Goal: Information Seeking & Learning: Find specific fact

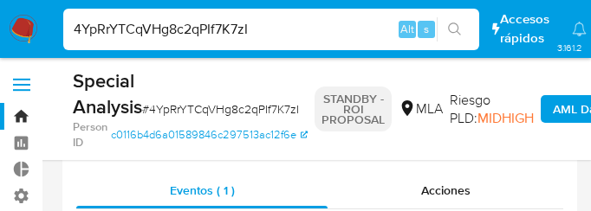
select select "10"
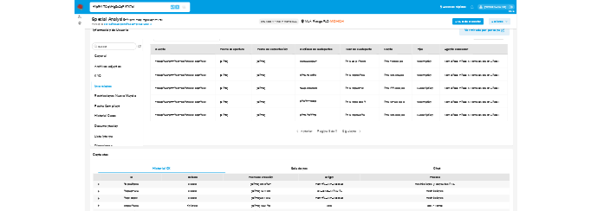
scroll to position [212, 0]
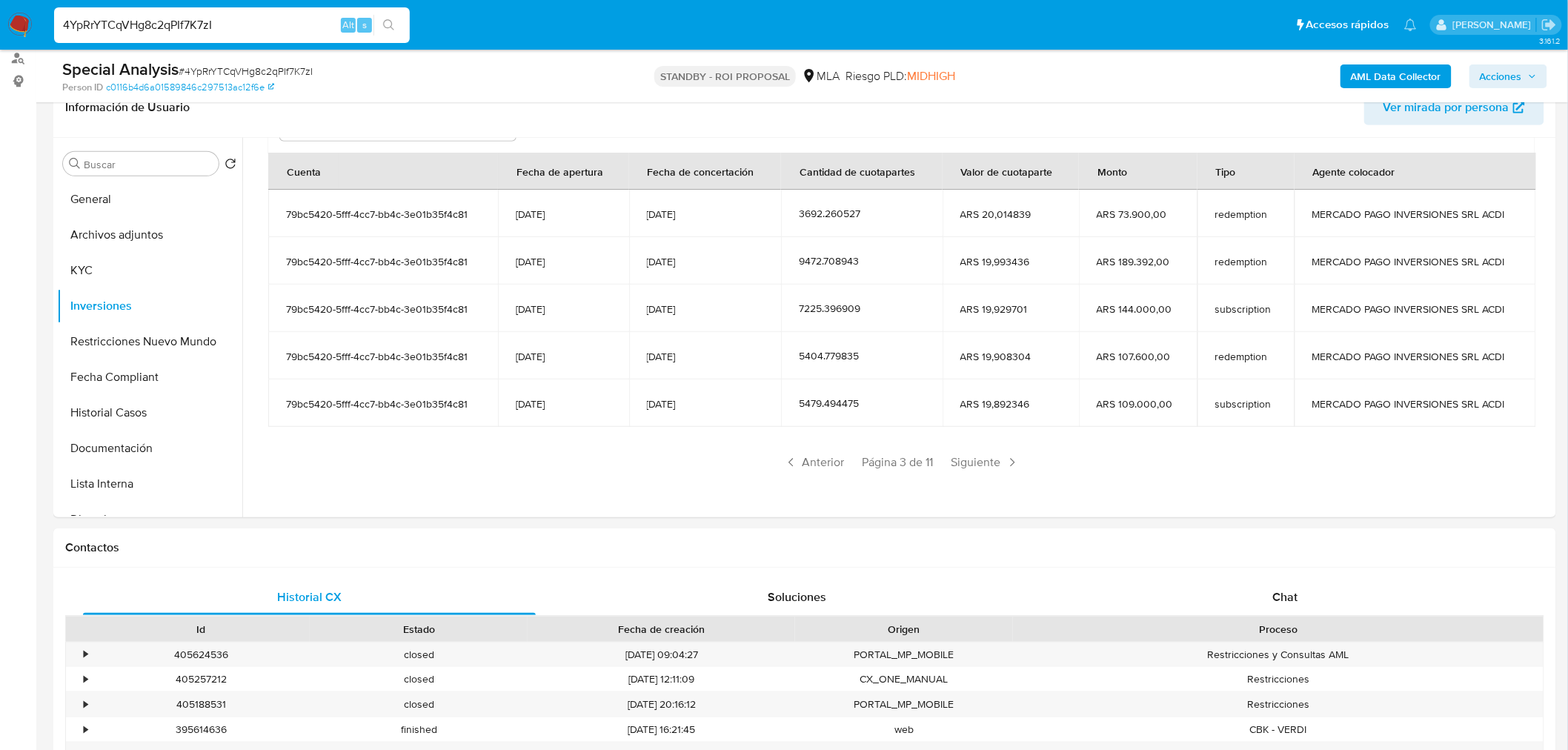
click at [218, 22] on input "4YpRrYTCqVHg8c2qPIf7K7zI" at bounding box center [232, 25] width 356 height 20
click at [219, 23] on input "4YpRrYTCqVHg8c2qPIf7K7zI" at bounding box center [232, 25] width 356 height 20
paste input "lgqwwlxhdb9ZW5fdoIGeYC0Y"
type input "lgqwwlxhdb9ZW5fdoIGeYC0Y"
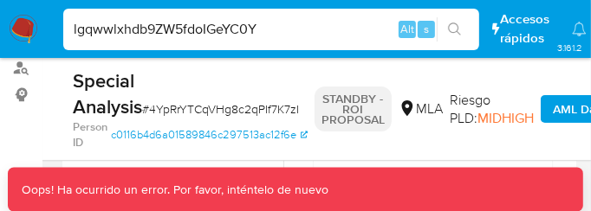
scroll to position [208, 0]
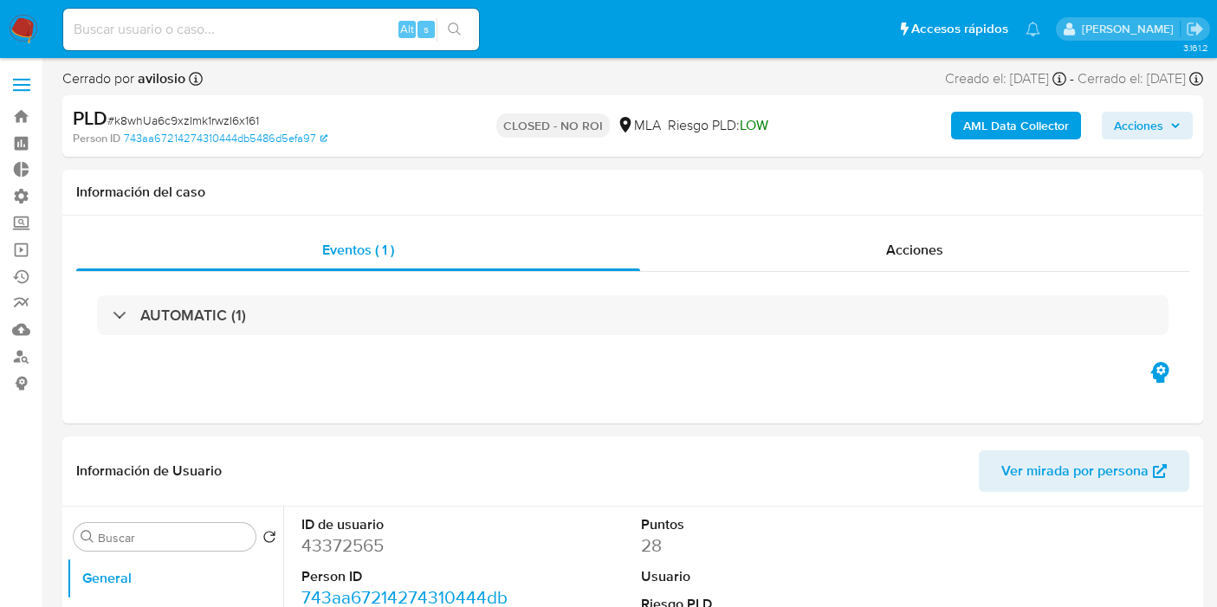
select select "10"
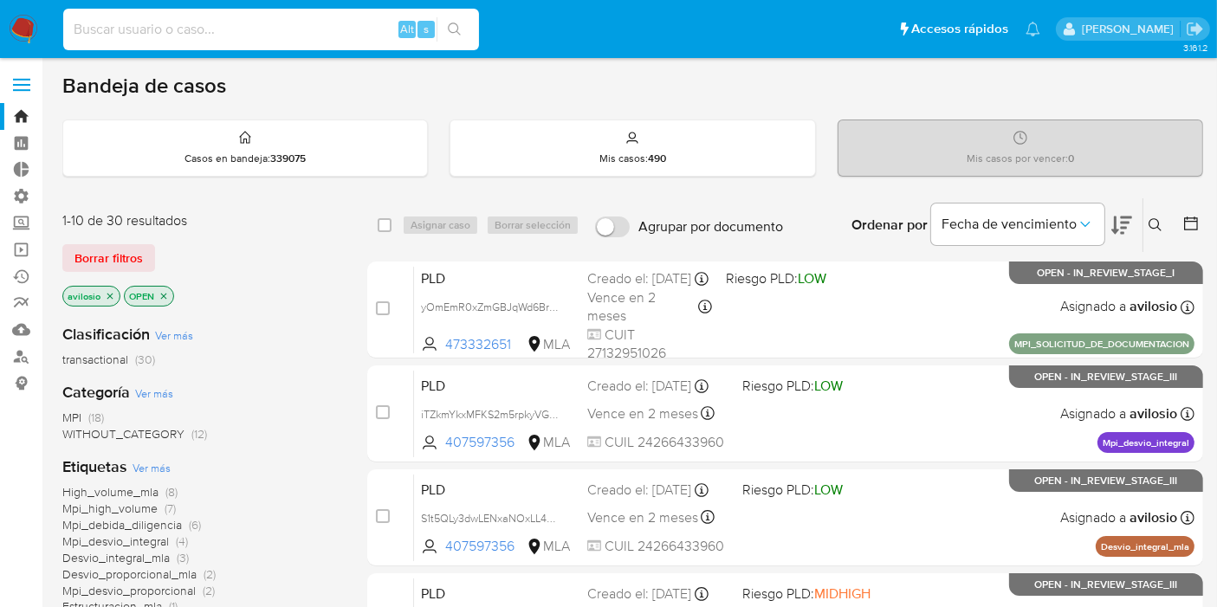
click at [191, 25] on input at bounding box center [271, 29] width 416 height 23
paste input "4YpRrYTCqVHg8c2qPIf7K7zI"
type input "4YpRrYTCqVHg8c2qPIf7K7zI"
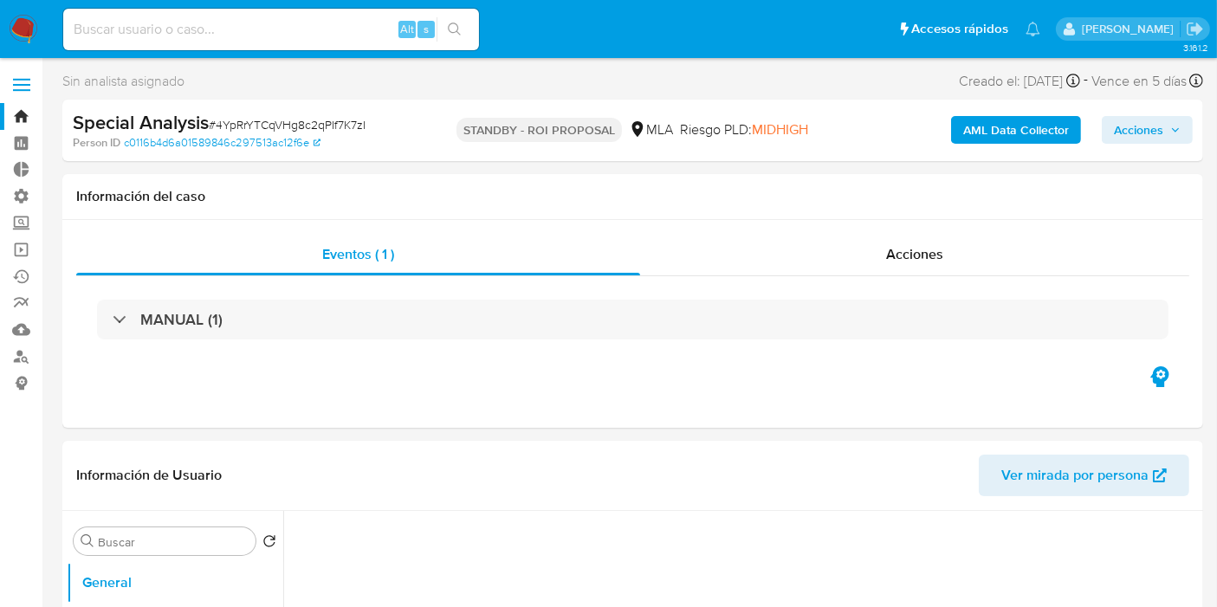
select select "10"
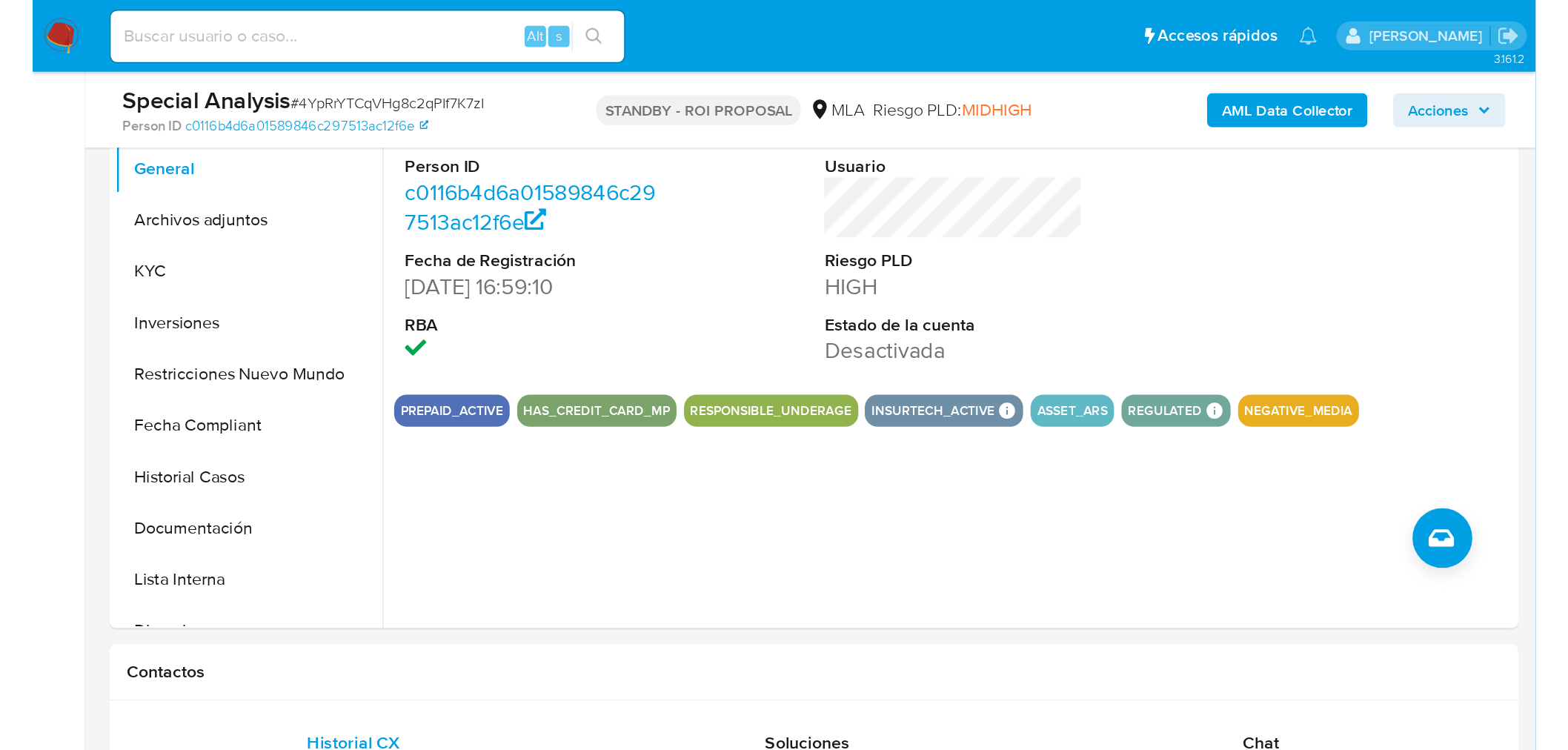
scroll to position [329, 0]
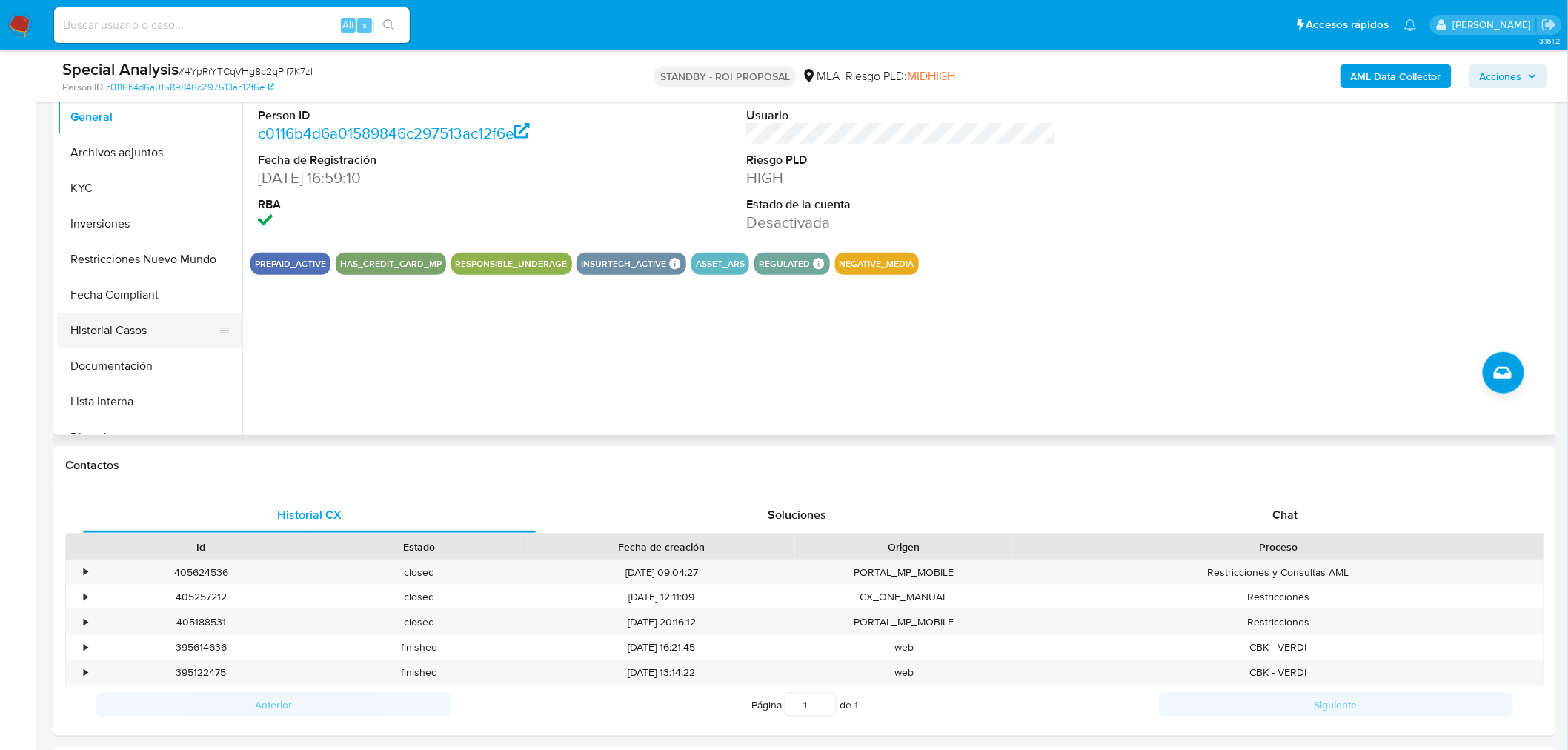
click at [156, 329] on button "Historial Casos" at bounding box center [144, 331] width 174 height 36
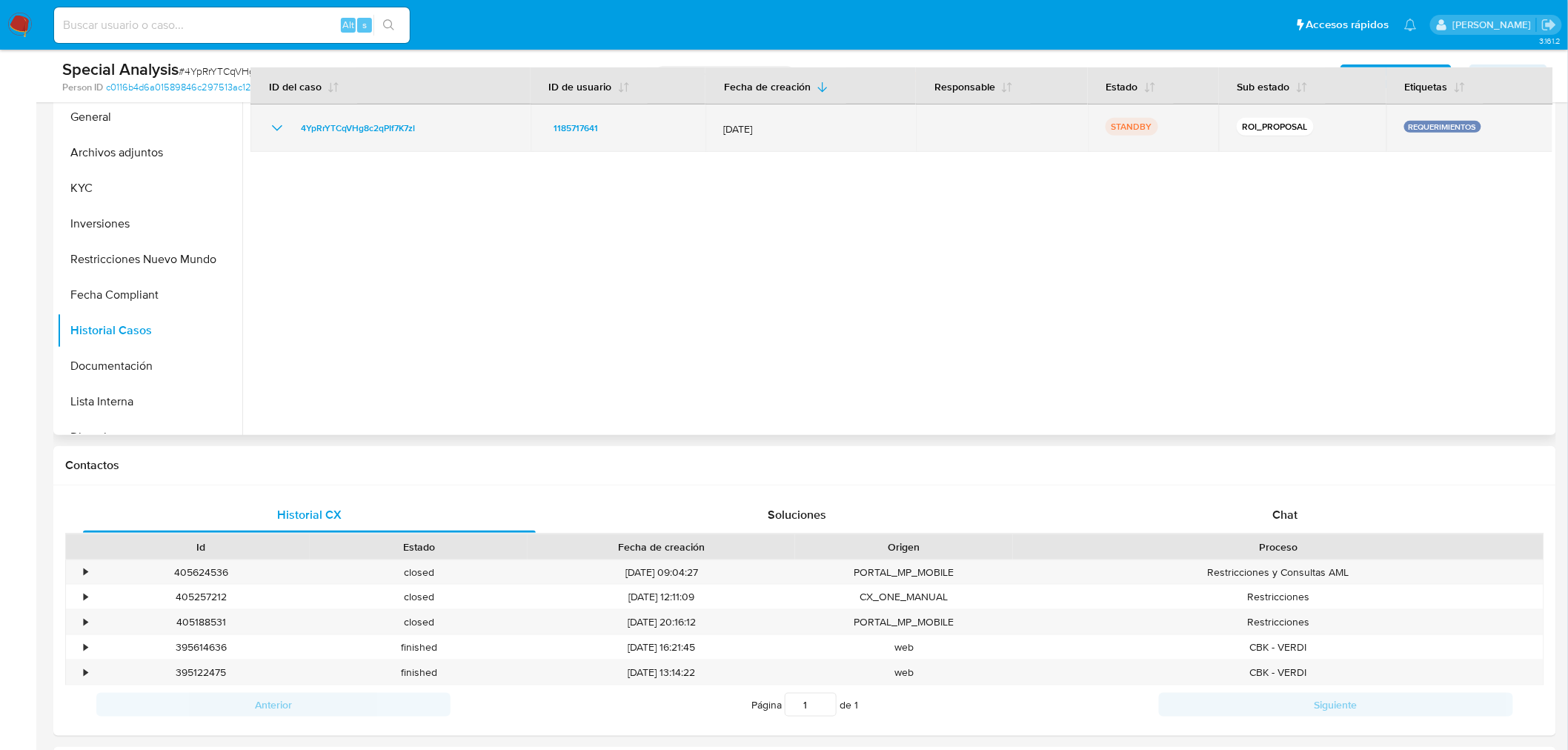
click at [278, 124] on icon "Mostrar/Ocultar" at bounding box center [277, 127] width 18 height 18
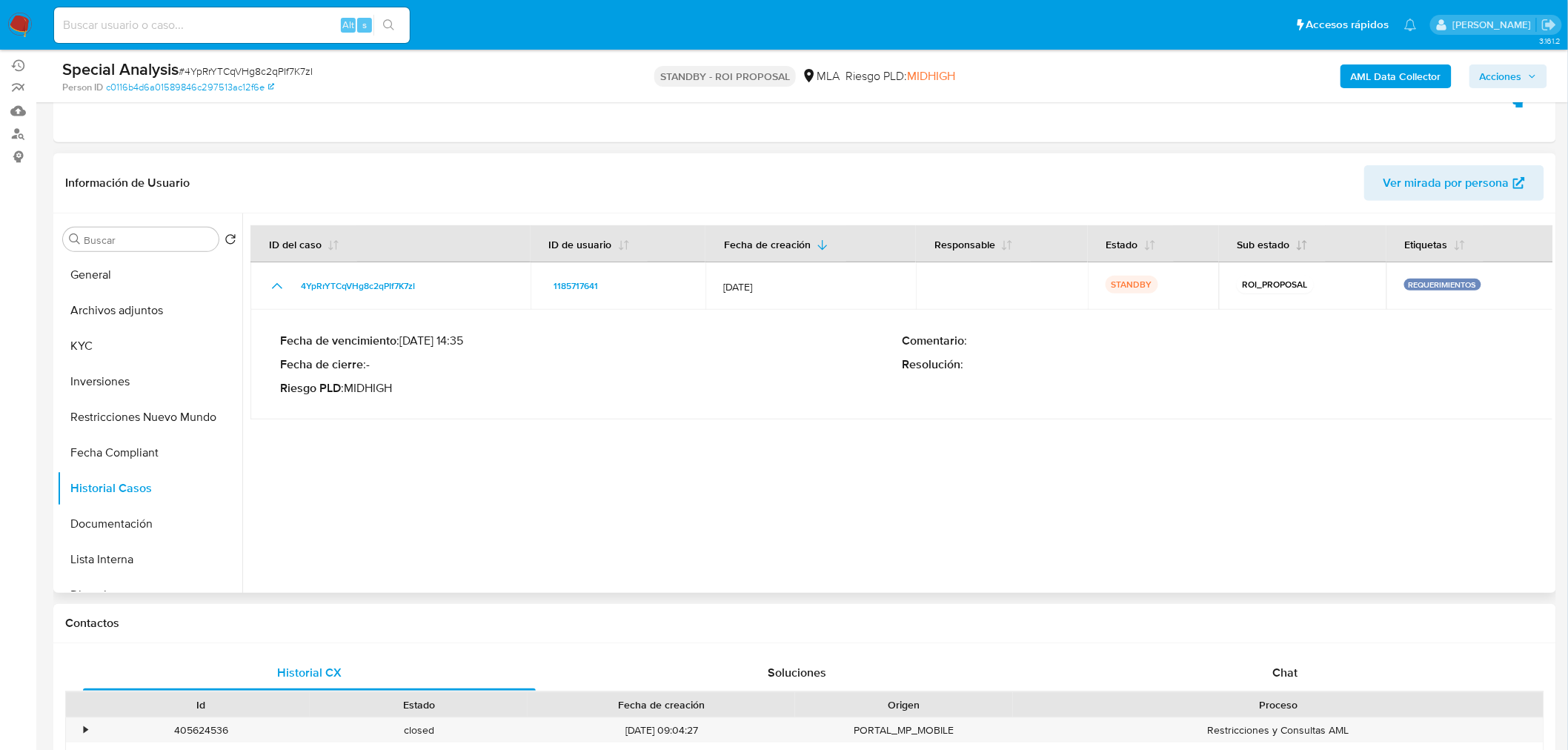
scroll to position [164, 0]
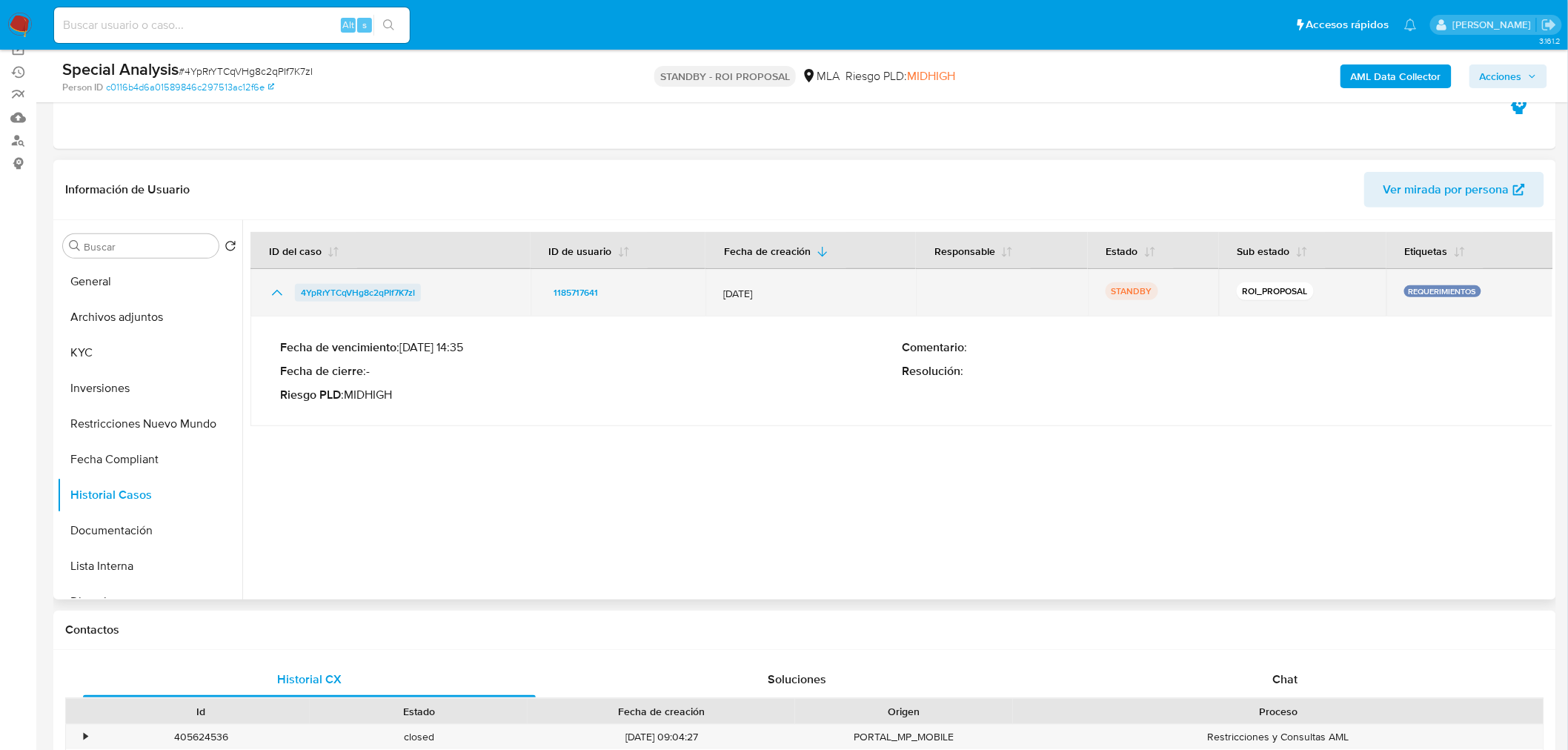
click at [405, 287] on span "4YpRrYTCqVHg8c2qPIf7K7zI" at bounding box center [358, 292] width 114 height 18
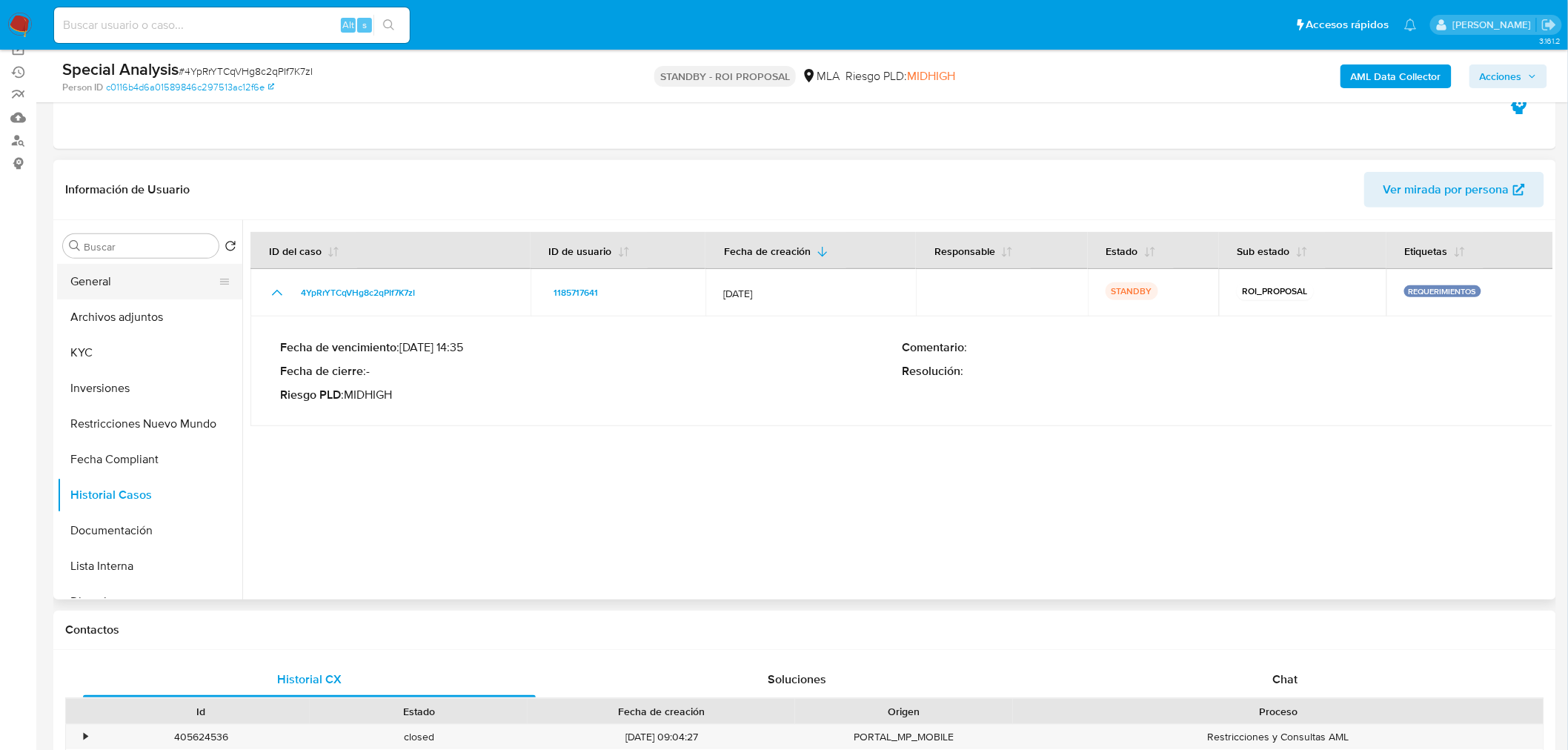
click at [130, 270] on button "General" at bounding box center [144, 281] width 174 height 36
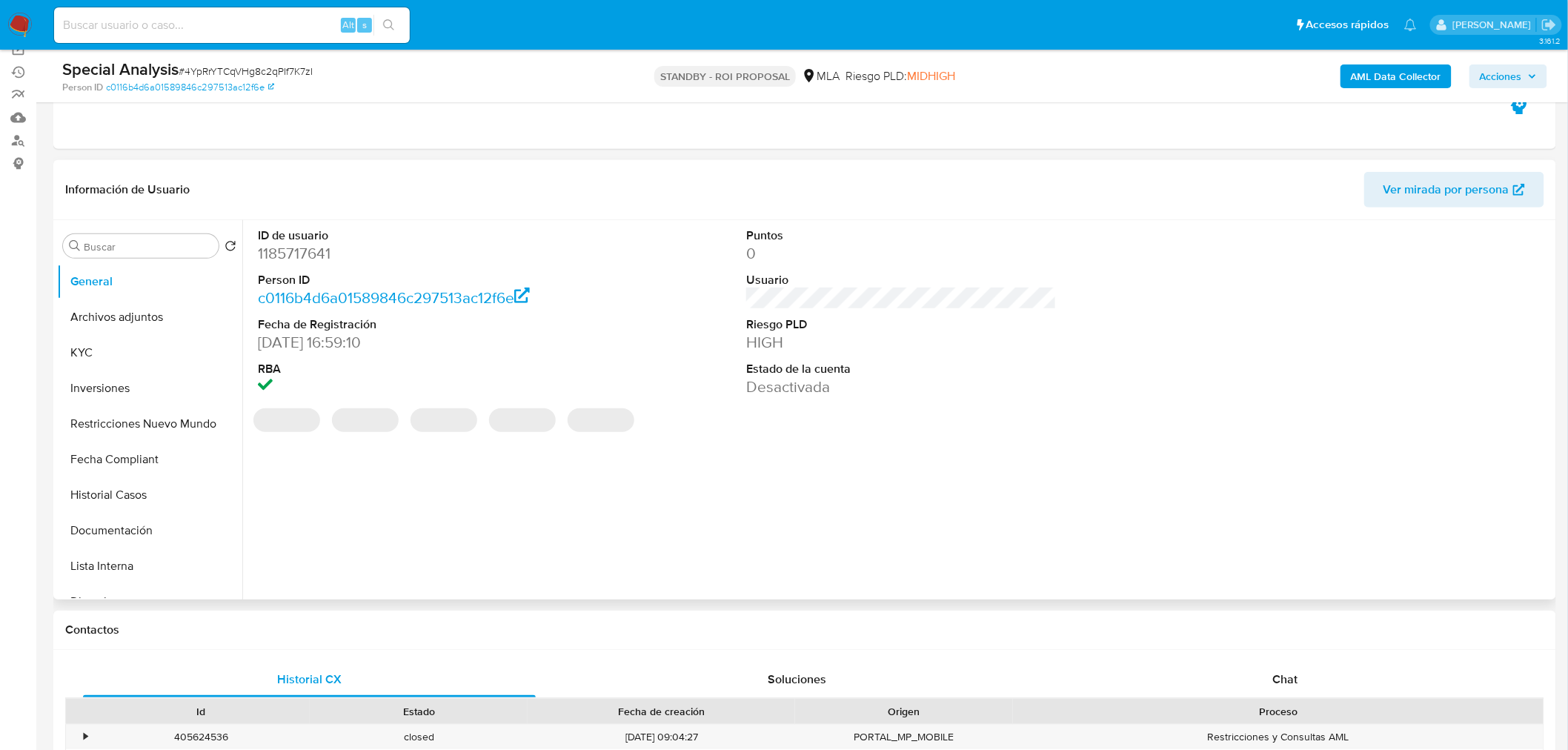
click at [275, 252] on dd "1185717641" at bounding box center [412, 253] width 311 height 21
copy dd "1185717641"
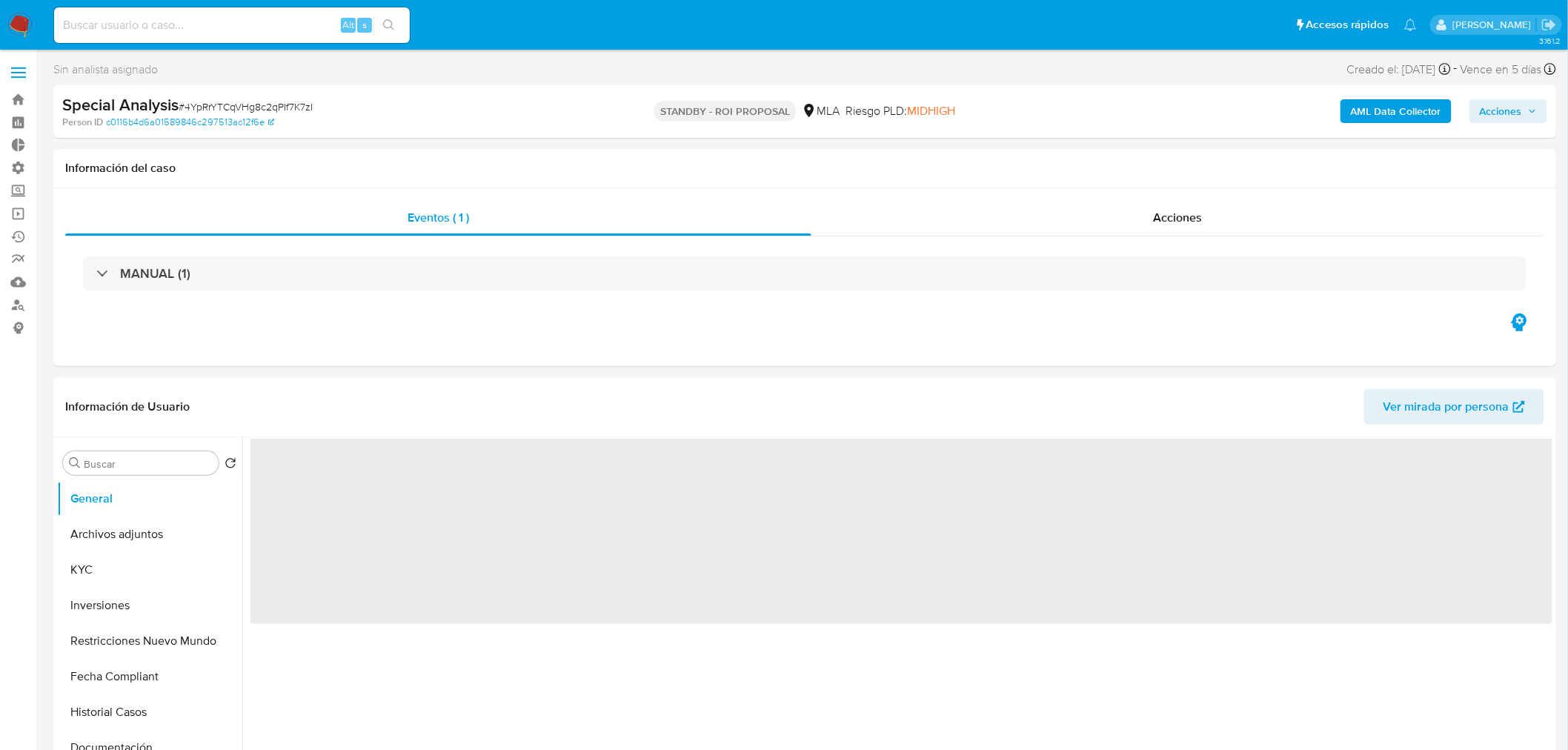
select select "10"
click at [1538, 108] on button "Acciones" at bounding box center [1508, 111] width 78 height 24
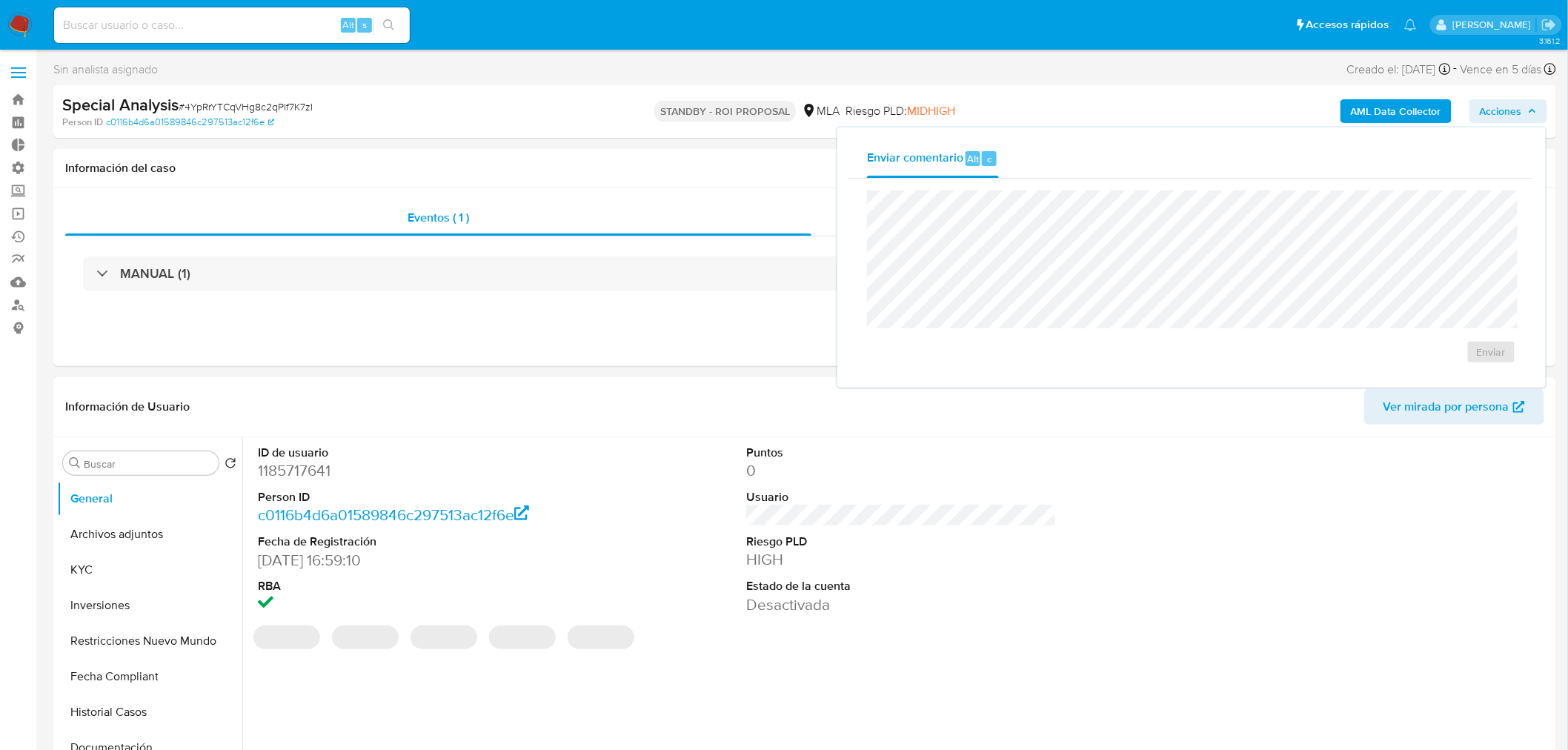
click at [1097, 101] on div "AML Data Collector Acciones Enviar comentario Alt c Enviar" at bounding box center [1301, 111] width 491 height 35
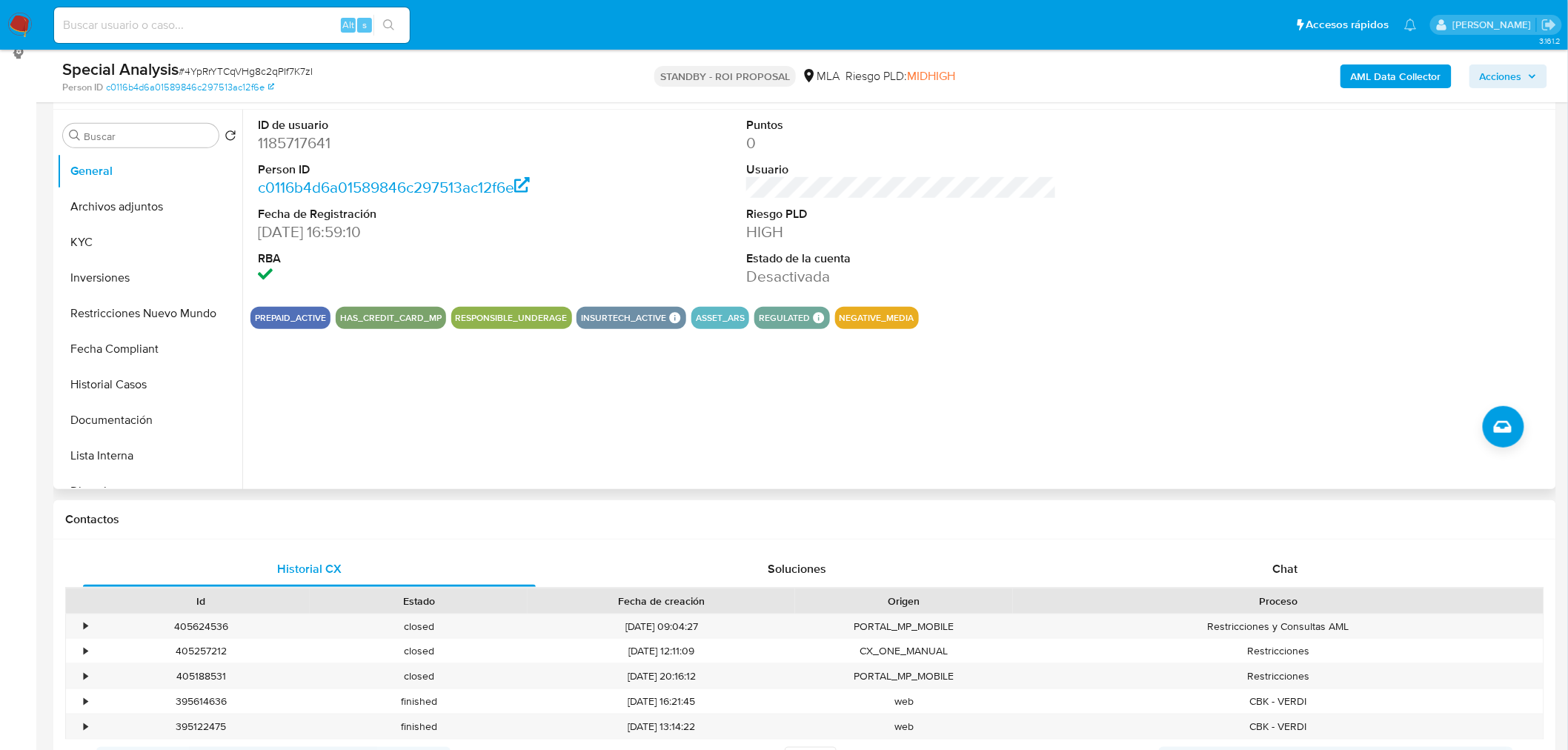
scroll to position [164, 0]
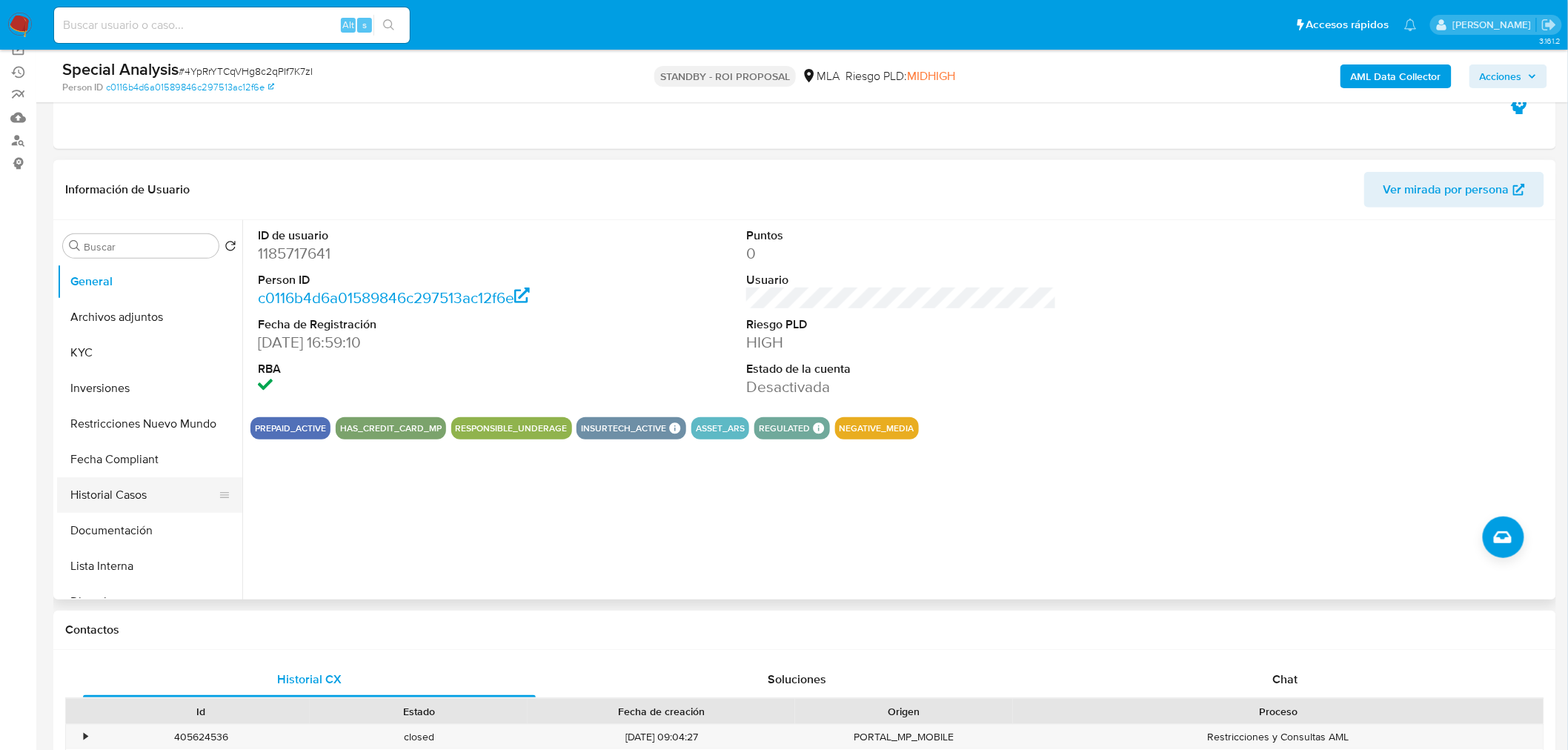
click at [139, 489] on button "Historial Casos" at bounding box center [144, 495] width 174 height 36
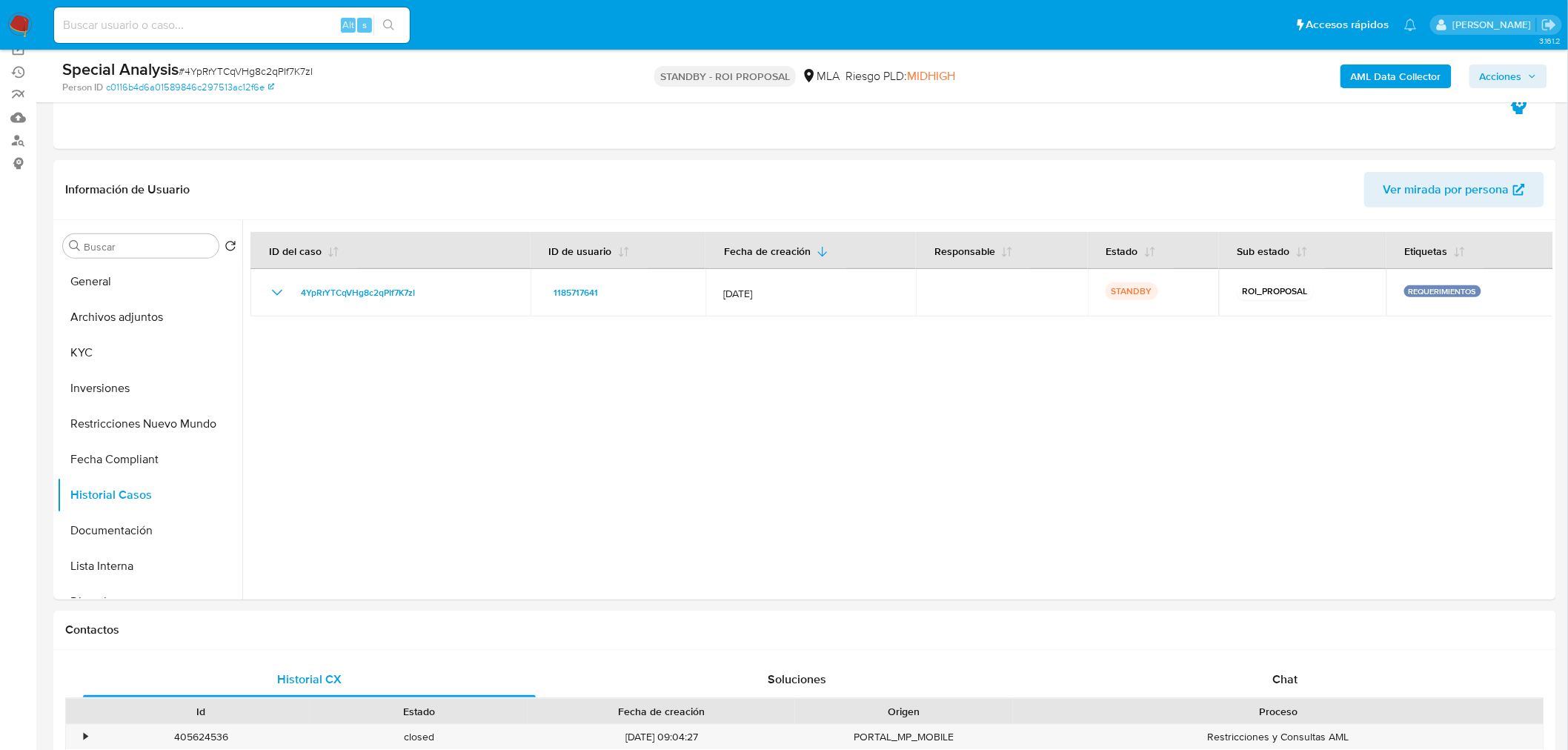
click at [1519, 77] on span "Acciones" at bounding box center [1500, 76] width 42 height 24
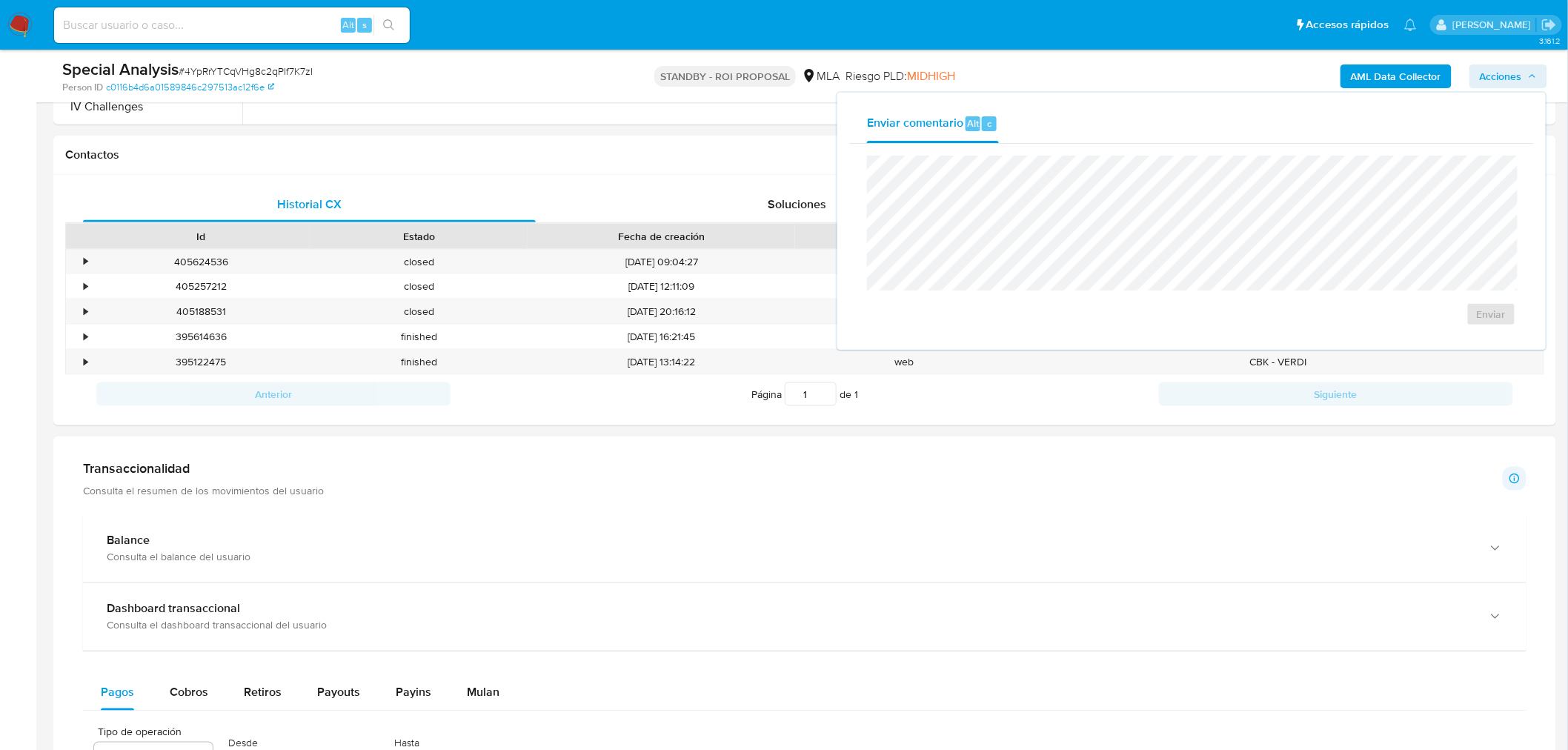
scroll to position [457, 0]
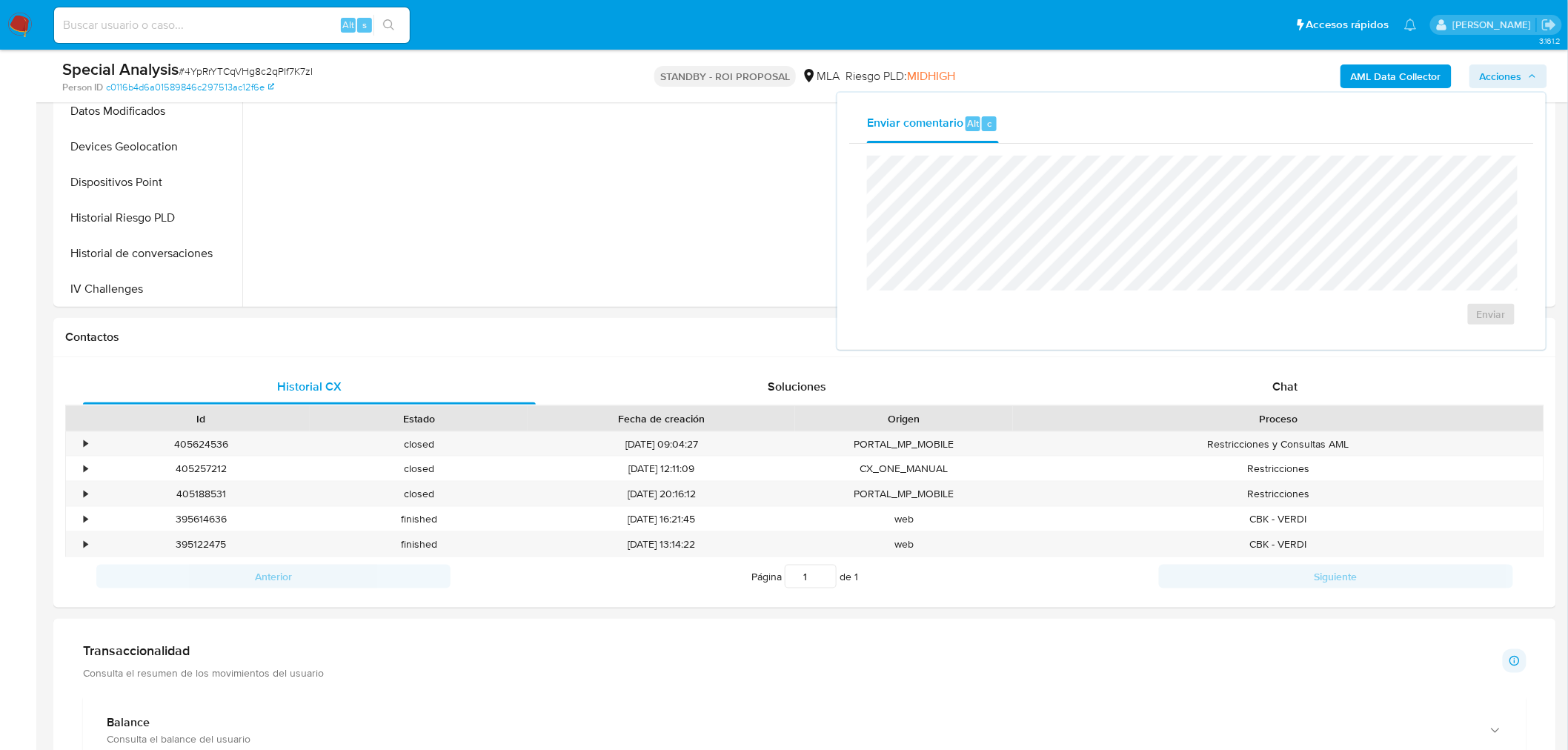
click at [1161, 69] on div "AML Data Collector Acciones Enviar comentario Alt c Enviar" at bounding box center [1301, 75] width 491 height 35
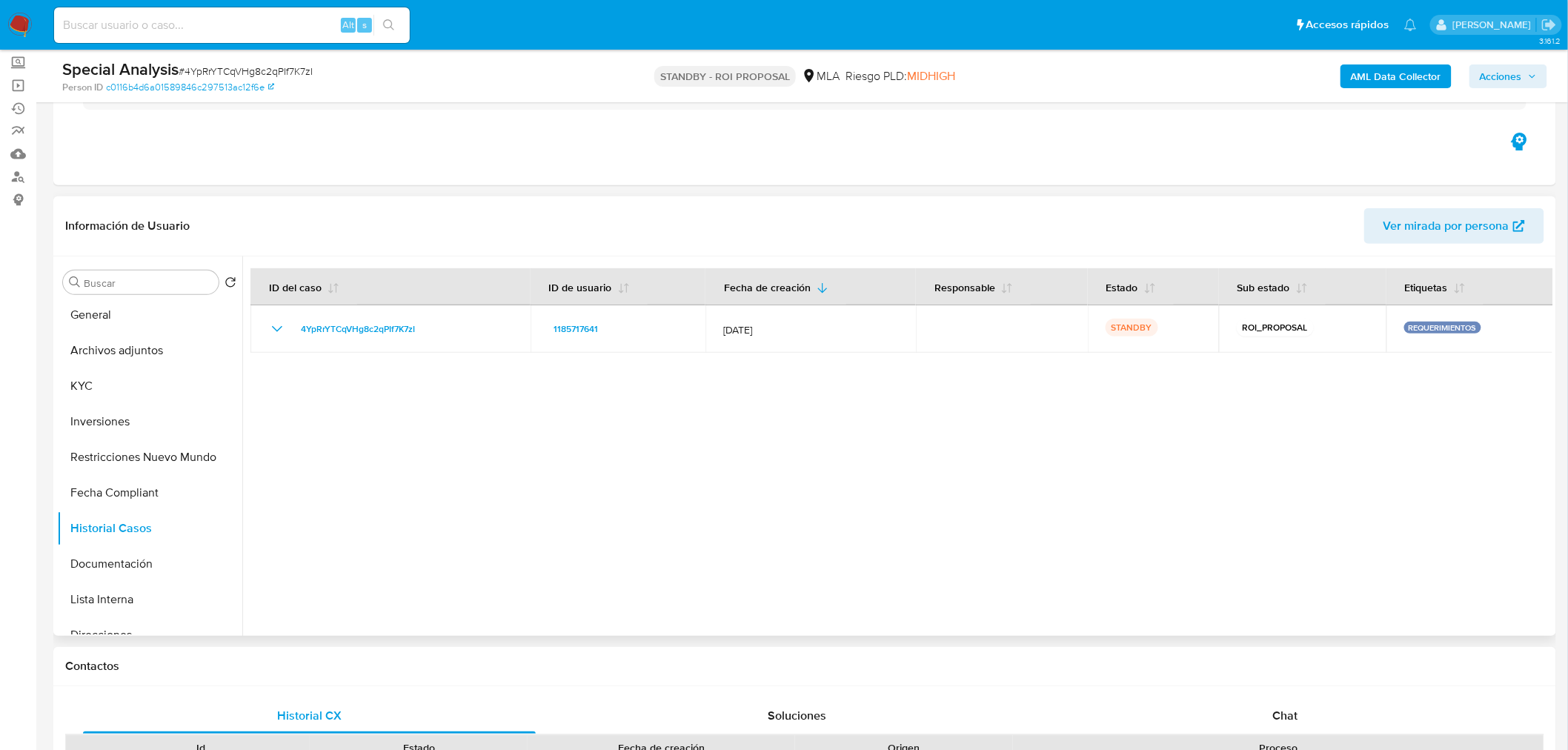
scroll to position [0, 0]
